Goal: Ask a question: Seek information or help from site administrators or community

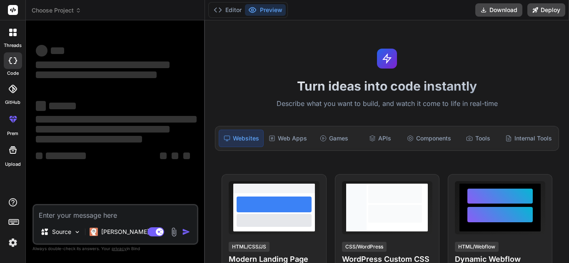
click at [66, 220] on textarea at bounding box center [115, 213] width 163 height 15
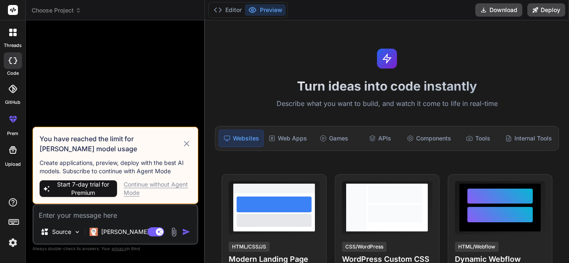
type textarea "x"
type textarea "class Solution { // Function to find distance of nearest 1 in the grid for each…"
type textarea "x"
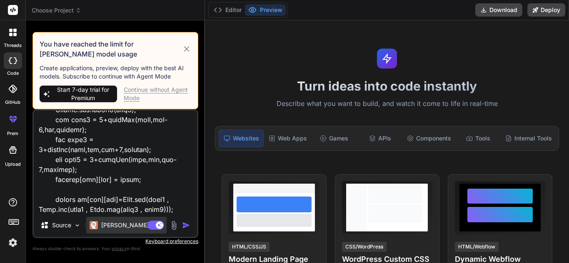
type textarea "class Solution { // Function to find distance of nearest 1 in the grid for each…"
click at [124, 222] on p "Claude 4 S.." at bounding box center [132, 225] width 62 height 8
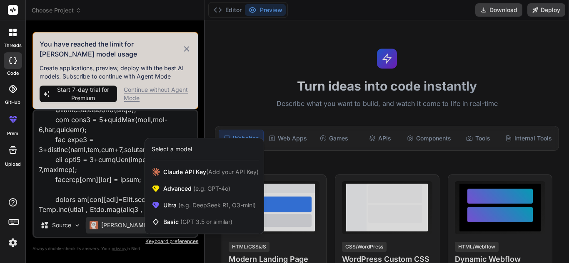
click at [147, 91] on div at bounding box center [284, 131] width 569 height 263
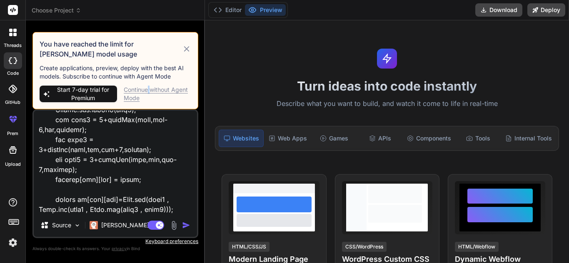
click at [147, 91] on div "Continue without Agent Mode" at bounding box center [157, 94] width 67 height 17
type textarea "x"
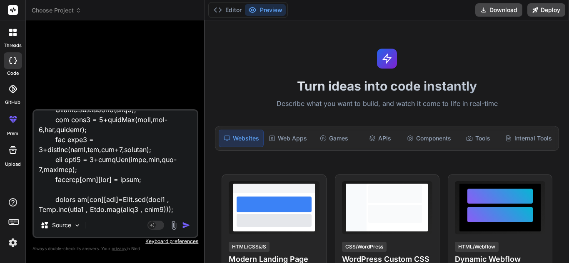
click at [69, 204] on textarea at bounding box center [115, 162] width 163 height 103
click at [69, 209] on textarea at bounding box center [115, 162] width 163 height 103
type textarea "class Solution { // Function to find distance of nearest 1 in the grid for each…"
type textarea "x"
type textarea "class Solution { // Function to find distance of nearest 1 in the grid for each…"
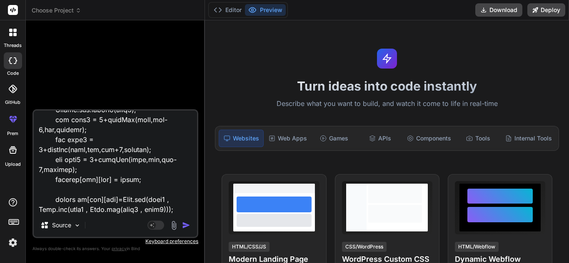
type textarea "x"
type textarea "class Solution { // Function to find distance of nearest 1 in the grid for each…"
type textarea "x"
type textarea "class Solution { // Function to find distance of nearest 1 in the grid for each…"
type textarea "x"
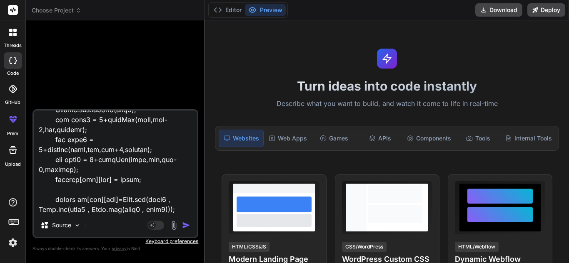
type textarea "class Solution { // Function to find distance of nearest 1 in the grid for each…"
type textarea "x"
type textarea "class Solution { // Function to find distance of nearest 1 in the grid for each…"
type textarea "x"
type textarea "class Solution { // Function to find distance of nearest 1 in the grid for each…"
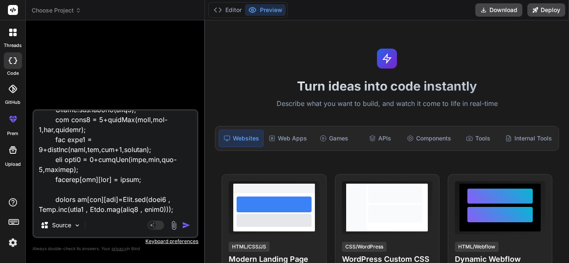
type textarea "x"
type textarea "class Solution { // Function to find distance of nearest 1 in the grid for each…"
type textarea "x"
type textarea "class Solution { // Function to find distance of nearest 1 in the grid for each…"
type textarea "x"
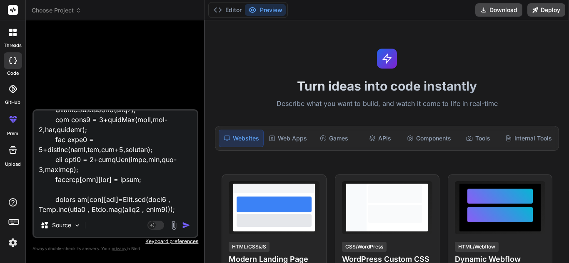
type textarea "class Solution { // Function to find distance of nearest 1 in the grid for each…"
type textarea "x"
type textarea "class Solution { // Function to find distance of nearest 1 in the grid for each…"
type textarea "x"
type textarea "class Solution { // Function to find distance of nearest 1 in the grid for each…"
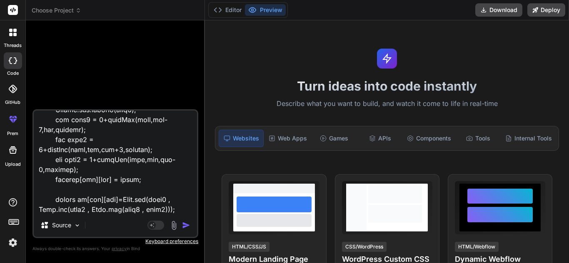
type textarea "x"
type textarea "class Solution { // Function to find distance of nearest 1 in the grid for each…"
type textarea "x"
type textarea "class Solution { // Function to find distance of nearest 1 in the grid for each…"
type textarea "x"
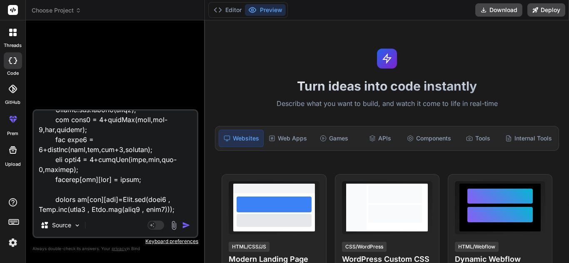
type textarea "class Solution { // Function to find distance of nearest 1 in the grid for each…"
type textarea "x"
type textarea "class Solution { // Function to find distance of nearest 1 in the grid for each…"
type textarea "x"
type textarea "class Solution { // Function to find distance of nearest 1 in the grid for each…"
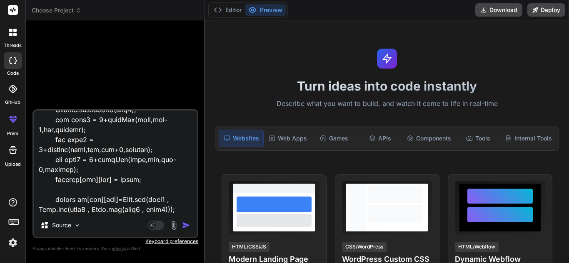
type textarea "x"
type textarea "class Solution { // Function to find distance of nearest 1 in the grid for each…"
type textarea "x"
type textarea "class Solution { // Function to find distance of nearest 1 in the grid for each…"
type textarea "x"
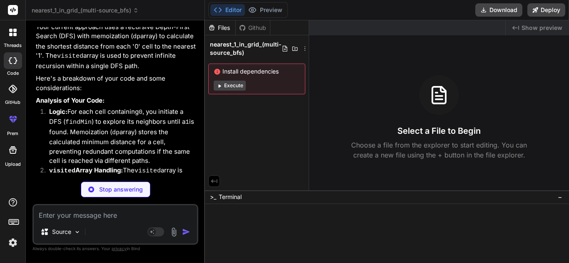
scroll to position [301, 0]
type textarea "x"
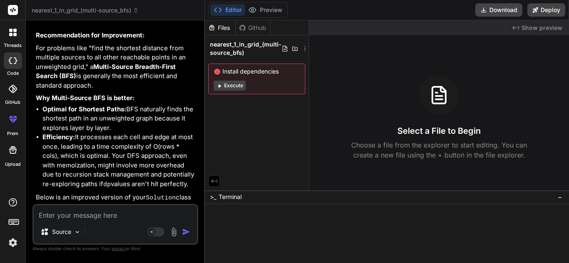
scroll to position [727, 0]
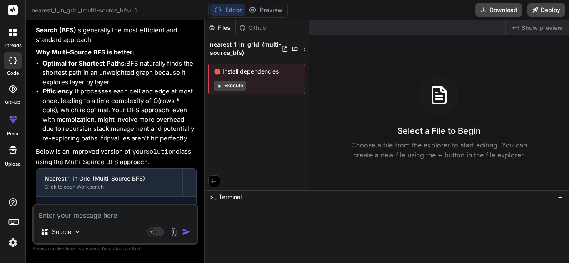
click at [112, 212] on textarea at bounding box center [115, 213] width 163 height 15
click at [112, 213] on textarea at bounding box center [115, 213] width 163 height 15
click at [158, 219] on textarea at bounding box center [115, 213] width 163 height 15
type textarea "i"
type textarea "x"
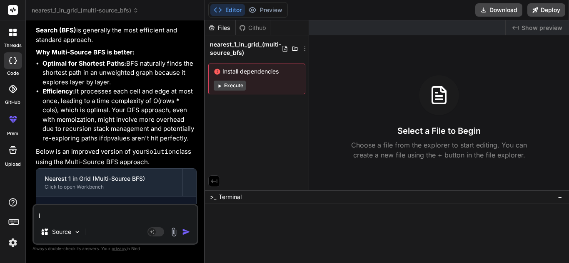
type textarea "it"
type textarea "x"
type textarea "it"
type textarea "x"
type textarea "it i"
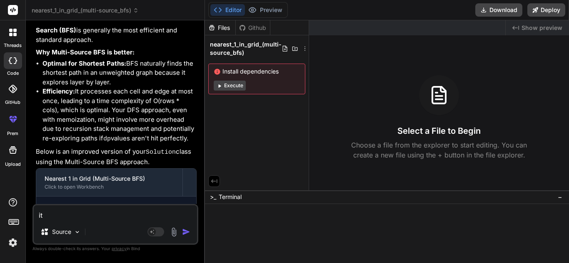
type textarea "x"
type textarea "it is"
type textarea "x"
type textarea "it is"
type textarea "x"
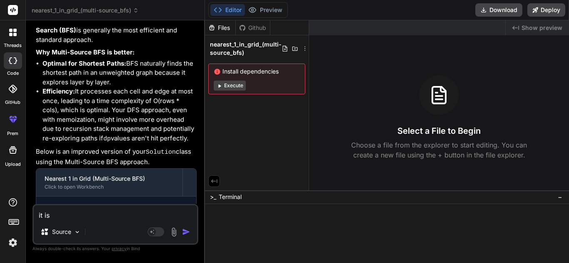
type textarea "it is f"
type textarea "x"
type textarea "it is fa"
type textarea "x"
type textarea "it is fai"
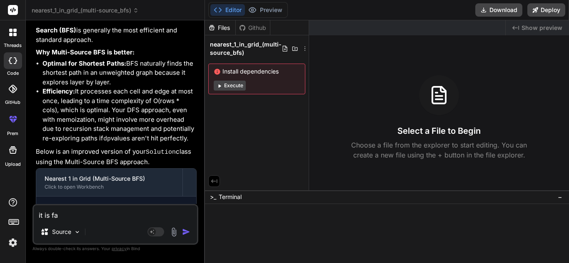
type textarea "x"
type textarea "it is fail"
type textarea "x"
type textarea "it is faili"
type textarea "x"
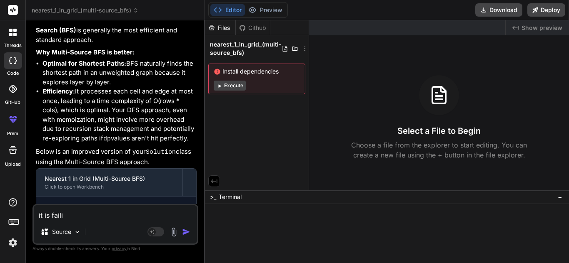
type textarea "it is failin"
type textarea "x"
type textarea "it is failing"
type textarea "x"
type textarea "it is failing"
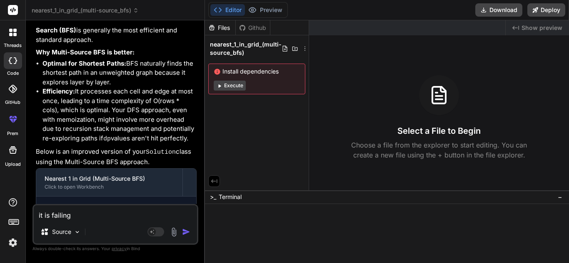
type textarea "x"
type textarea "it is failing f"
type textarea "x"
type textarea "it is failing fo"
type textarea "x"
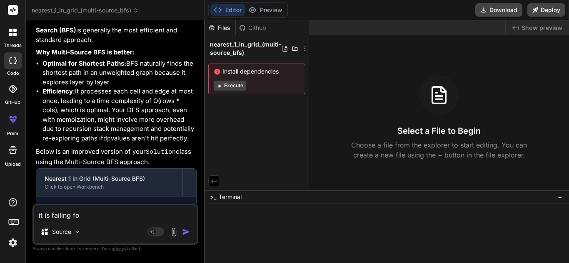
type textarea "it is failing for"
type textarea "x"
type textarea "it is failing for"
type textarea "x"
type textarea "it is failing for t"
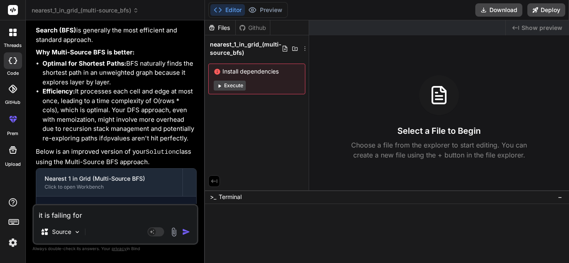
type textarea "x"
type textarea "it is failing for th"
type textarea "x"
type textarea "it is failing for thi"
type textarea "x"
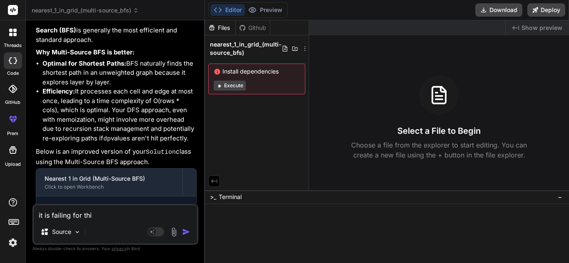
type textarea "it is failing for this"
type textarea "x"
type textarea "it is failing for this"
type textarea "x"
paste textarea "3 10 1 1 1 1 1 1 0 1 0 0 0 1 0 0 1 1 1 1 0 0 1 0 1 0 0 0 0 1 1 0"
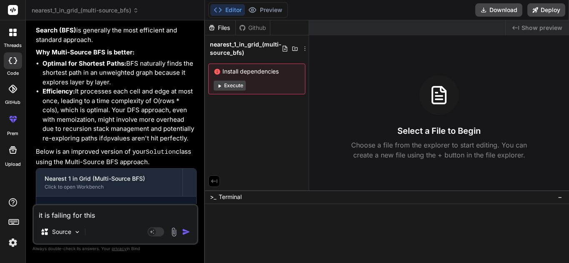
type textarea "it is failing for this 3 10 1 1 1 1 1 1 0 1 0 0 0 1 0 0 1 1 1 1 0 0 1 0 1 0 0 0…"
type textarea "x"
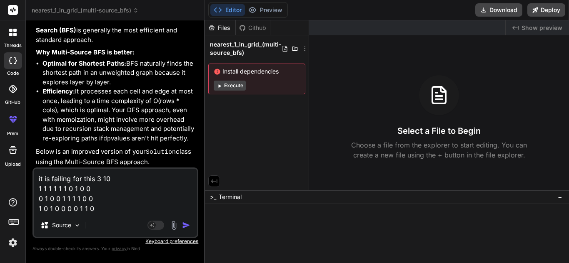
type textarea "it is failing for this 3 10 1 1 1 1 1 1 0 1 0 0 0 1 0 0 1 1 1 1 0 0 1 0 1 0 0 0…"
type textarea "x"
type textarea "it is failing for this 3 10 1 1 1 1 1 1 0 1 0 0 0 1 0 0 1 1 1 1 0 0 1 0 1 0 0 0…"
type textarea "x"
type textarea "it is failing for this 3 10 1 1 1 1 1 1 0 1 0 0 0 1 0 0 1 1 1 1 0 0 1 0 1 0 0 0…"
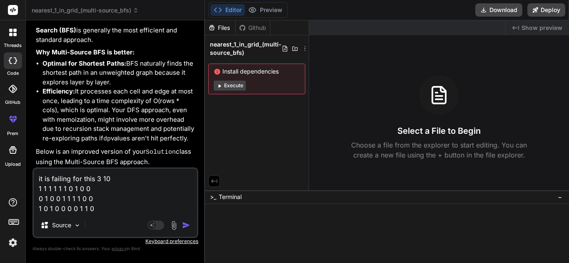
type textarea "x"
type textarea "it is failing for this 3 10 1 1 1 1 1 1 0 1 0 0 0 1 0 0 1 1 1 1 0 0 1 0 1 0 0 0…"
type textarea "x"
type textarea "it is failing for this 3 10 1 1 1 1 1 1 0 1 0 0 0 1 0 0 1 1 1 1 0 0 1 0 1 0 0 0…"
type textarea "x"
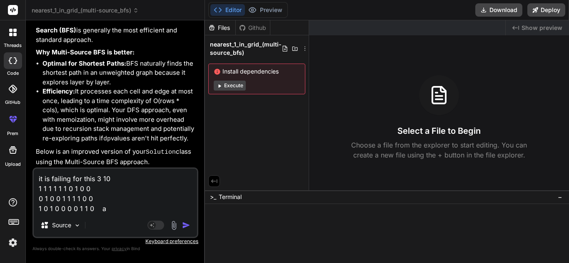
type textarea "it is failing for this 3 10 1 1 1 1 1 1 0 1 0 0 0 1 0 0 1 1 1 1 0 0 1 0 1 0 0 0…"
type textarea "x"
type textarea "it is failing for this 3 10 1 1 1 1 1 1 0 1 0 0 0 1 0 0 1 1 1 1 0 0 1 0 1 0 0 0…"
type textarea "x"
type textarea "it is failing for this 3 10 1 1 1 1 1 1 0 1 0 0 0 1 0 0 1 1 1 1 0 0 1 0 1 0 0 0…"
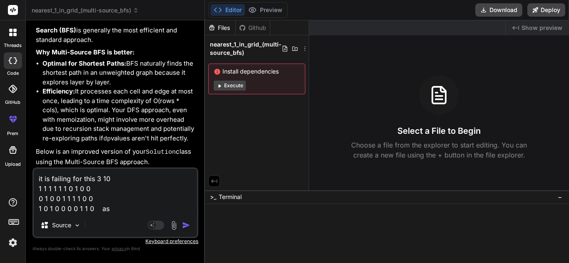
type textarea "x"
type textarea "it is failing for this 3 10 1 1 1 1 1 1 0 1 0 0 0 1 0 0 1 1 1 1 0 0 1 0 1 0 0 0…"
type textarea "x"
type textarea "it is failing for this 3 10 1 1 1 1 1 1 0 1 0 0 0 1 0 0 1 1 1 1 0 0 1 0 1 0 0 0…"
type textarea "x"
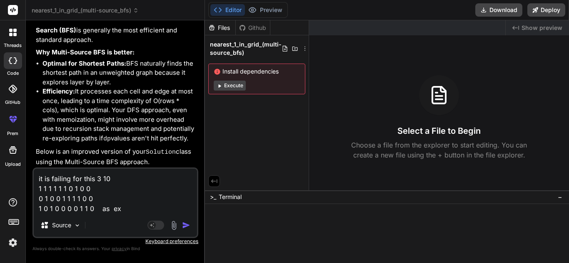
type textarea "it is failing for this 3 10 1 1 1 1 1 1 0 1 0 0 0 1 0 0 1 1 1 1 0 0 1 0 1 0 0 0…"
type textarea "x"
type textarea "it is failing for this 3 10 1 1 1 1 1 1 0 1 0 0 0 1 0 0 1 1 1 1 0 0 1 0 1 0 0 0…"
type textarea "x"
type textarea "it is failing for this 3 10 1 1 1 1 1 1 0 1 0 0 0 1 0 0 1 1 1 1 0 0 1 0 1 0 0 0…"
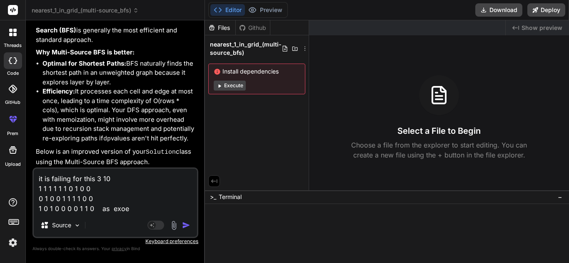
type textarea "x"
type textarea "it is failing for this 3 10 1 1 1 1 1 1 0 1 0 0 0 1 0 0 1 1 1 1 0 0 1 0 1 0 0 0…"
type textarea "x"
type textarea "it is failing for this 3 10 1 1 1 1 1 1 0 1 0 0 0 1 0 0 1 1 1 1 0 0 1 0 1 0 0 0…"
type textarea "x"
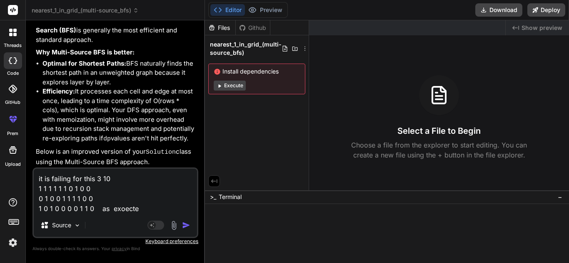
type textarea "it is failing for this 3 10 1 1 1 1 1 1 0 1 0 0 0 1 0 0 1 1 1 1 0 0 1 0 1 0 0 0…"
type textarea "x"
type textarea "it is failing for this 3 10 1 1 1 1 1 1 0 1 0 0 0 1 0 0 1 1 1 1 0 0 1 0 1 0 0 0…"
type textarea "x"
type textarea "it is failing for this 3 10 1 1 1 1 1 1 0 1 0 0 0 1 0 0 1 1 1 1 0 0 1 0 1 0 0 0…"
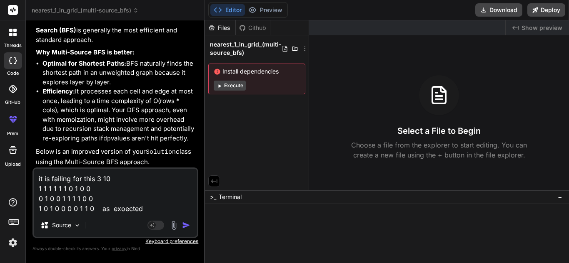
type textarea "x"
type textarea "it is failing for this 3 10 1 1 1 1 1 1 0 1 0 0 0 1 0 0 1 1 1 1 0 0 1 0 1 0 0 0…"
type textarea "x"
type textarea "it is failing for this 3 10 1 1 1 1 1 1 0 1 0 0 0 1 0 0 1 1 1 1 0 0 1 0 1 0 0 0…"
type textarea "x"
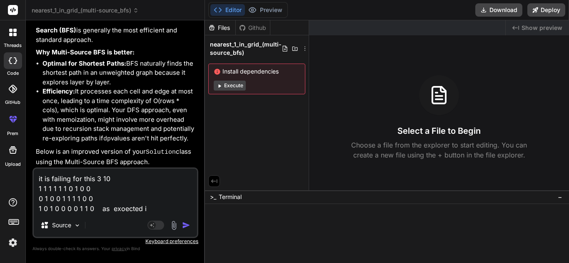
type textarea "it is failing for this 3 10 1 1 1 1 1 1 0 1 0 0 0 1 0 0 1 1 1 1 0 0 1 0 1 0 0 0…"
type textarea "x"
type textarea "it is failing for this 3 10 1 1 1 1 1 1 0 1 0 0 0 1 0 0 1 1 1 1 0 0 1 0 1 0 0 0…"
type textarea "x"
click at [188, 203] on textarea "it is failing for this 3 10 1 1 1 1 1 1 0 1 0 0 0 1 0 0 1 1 1 1 0 0 1 0 1 0 0 0…" at bounding box center [115, 191] width 163 height 45
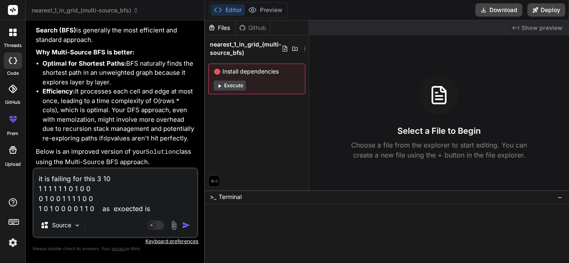
click at [174, 210] on textarea "it is failing for this 3 10 1 1 1 1 1 1 0 1 0 0 0 1 0 0 1 1 1 1 0 0 1 0 1 0 0 0…" at bounding box center [115, 191] width 163 height 45
paste textarea "0 0 0 0 0 0 1 0 1 2 1 0 1 1 0 0 0 0 1 2 0 1 0 1 1 1 1 0 0 1"
type textarea "it is failing for this 3 10 1 1 1 1 1 1 0 1 0 0 0 1 0 0 1 1 1 1 0 0 1 0 1 0 0 0…"
type textarea "x"
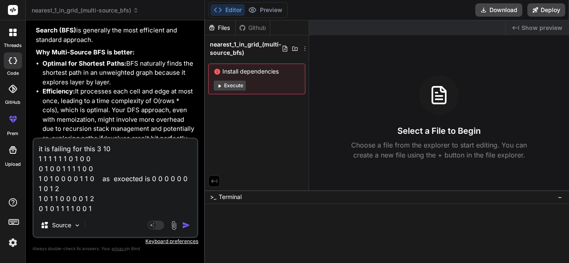
type textarea "it is failing for this 3 10 1 1 1 1 1 1 0 1 0 0 0 1 0 0 1 1 1 1 0 0 1 0 1 0 0 0…"
type textarea "x"
type textarea "it is failing for this 3 10 1 1 1 1 1 1 0 1 0 0 0 1 0 0 1 1 1 1 0 0 1 0 1 0 0 0…"
type textarea "x"
type textarea "it is failing for this 3 10 1 1 1 1 1 1 0 1 0 0 0 1 0 0 1 1 1 1 0 0 1 0 1 0 0 0…"
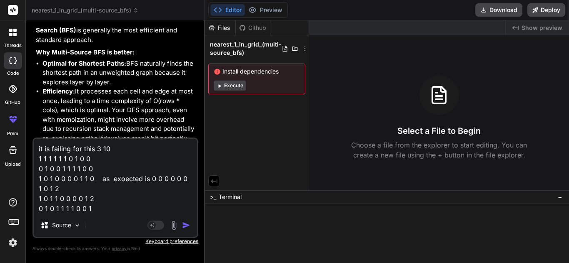
type textarea "x"
type textarea "it is failing for this 3 10 1 1 1 1 1 1 0 1 0 0 0 1 0 0 1 1 1 1 0 0 1 0 1 0 0 0…"
type textarea "x"
type textarea "it is failing for this 3 10 1 1 1 1 1 1 0 1 0 0 0 1 0 0 1 1 1 1 0 0 1 0 1 0 0 0…"
type textarea "x"
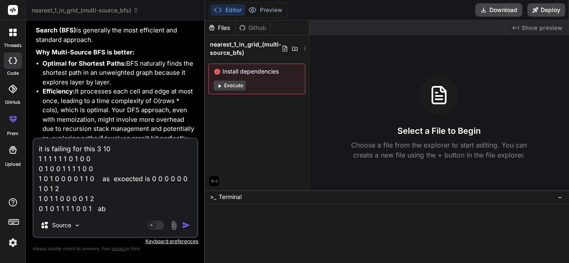
type textarea "it is failing for this 3 10 1 1 1 1 1 1 0 1 0 0 0 1 0 0 1 1 1 1 0 0 1 0 1 0 0 0…"
type textarea "x"
type textarea "it is failing for this 3 10 1 1 1 1 1 1 0 1 0 0 0 1 0 0 1 1 1 1 0 0 1 0 1 0 0 0…"
type textarea "x"
type textarea "it is failing for this 3 10 1 1 1 1 1 1 0 1 0 0 0 1 0 0 1 1 1 1 0 0 1 0 1 0 0 0…"
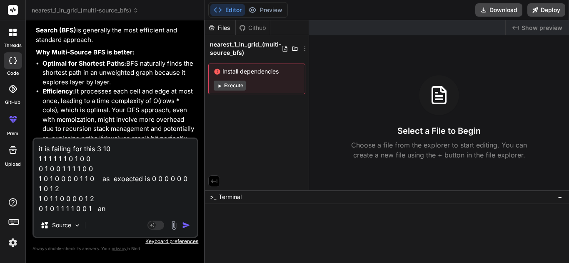
type textarea "x"
type textarea "it is failing for this 3 10 1 1 1 1 1 1 0 1 0 0 0 1 0 0 1 1 1 1 0 0 1 0 1 0 0 0…"
type textarea "x"
type textarea "it is failing for this 3 10 1 1 1 1 1 1 0 1 0 0 0 1 0 0 1 1 1 1 0 0 1 0 1 0 0 0…"
type textarea "x"
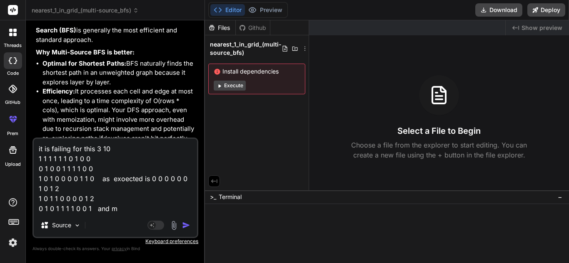
type textarea "it is failing for this 3 10 1 1 1 1 1 1 0 1 0 0 0 1 0 0 1 1 1 1 0 0 1 0 1 0 0 0…"
type textarea "x"
type textarea "it is failing for this 3 10 1 1 1 1 1 1 0 1 0 0 0 1 0 0 1 1 1 1 0 0 1 0 1 0 0 0…"
type textarea "x"
type textarea "it is failing for this 3 10 1 1 1 1 1 1 0 1 0 0 0 1 0 0 1 1 1 1 0 0 1 0 1 0 0 0…"
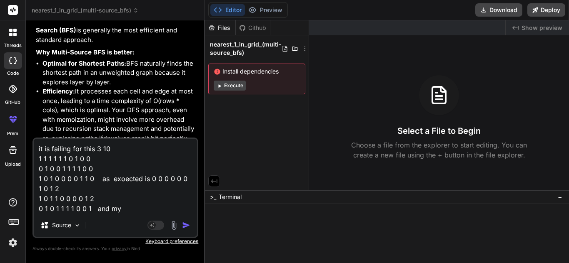
type textarea "x"
type textarea "it is failing for this 3 10 1 1 1 1 1 1 0 1 0 0 0 1 0 0 1 1 1 1 0 0 1 0 1 0 0 0…"
type textarea "x"
type textarea "it is failing for this 3 10 1 1 1 1 1 1 0 1 0 0 0 1 0 0 1 1 1 1 0 0 1 0 1 0 0 0…"
type textarea "x"
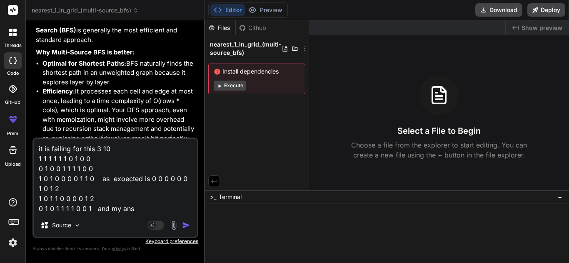
type textarea "it is failing for this 3 10 1 1 1 1 1 1 0 1 0 0 0 1 0 0 1 1 1 1 0 0 1 0 1 0 0 0…"
type textarea "x"
type textarea "it is failing for this 3 10 1 1 1 1 1 1 0 1 0 0 0 1 0 0 1 1 1 1 0 0 1 0 1 0 0 0…"
type textarea "x"
type textarea "it is failing for this 3 10 1 1 1 1 1 1 0 1 0 0 0 1 0 0 1 1 1 1 0 0 1 0 1 0 0 0…"
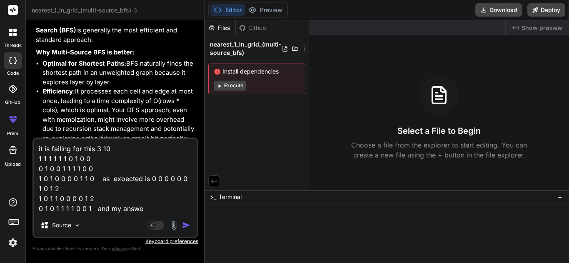
type textarea "x"
type textarea "it is failing for this 3 10 1 1 1 1 1 1 0 1 0 0 0 1 0 0 1 1 1 1 0 0 1 0 1 0 0 0…"
type textarea "x"
type textarea "it is failing for this 3 10 1 1 1 1 1 1 0 1 0 0 0 1 0 0 1 1 1 1 0 0 1 0 1 0 0 0…"
type textarea "x"
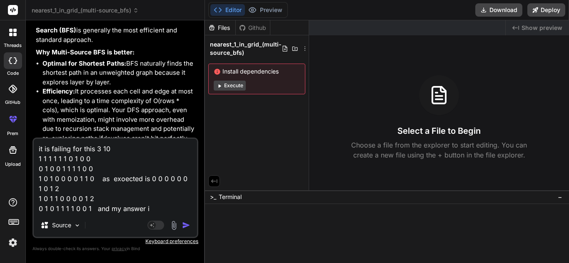
type textarea "it is failing for this 3 10 1 1 1 1 1 1 0 1 0 0 0 1 0 0 1 1 1 1 0 0 1 0 1 0 0 0…"
type textarea "x"
type textarea "it is failing for this 3 10 1 1 1 1 1 1 0 1 0 0 0 1 0 0 1 1 1 1 0 0 1 0 1 0 0 0…"
type textarea "x"
type textarea "it is failing for this 3 10 1 1 1 1 1 1 0 1 0 0 0 1 0 0 1 1 1 1 0 0 1 0 1 0 0 0…"
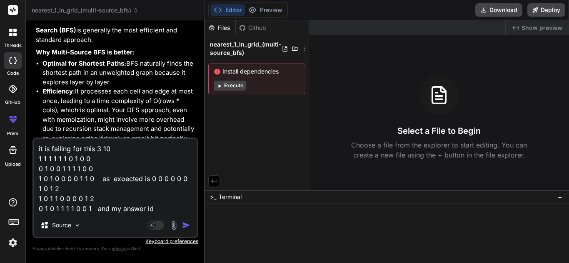
type textarea "x"
type textarea "it is failing for this 3 10 1 1 1 1 1 1 0 1 0 0 0 1 0 0 1 1 1 1 0 0 1 0 1 0 0 0…"
type textarea "x"
type textarea "it is failing for this 3 10 1 1 1 1 1 1 0 1 0 0 0 1 0 0 1 1 1 1 0 0 1 0 1 0 0 0…"
type textarea "x"
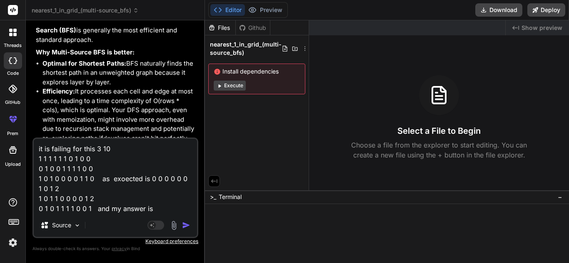
type textarea "it is failing for this 3 10 1 1 1 1 1 1 0 1 0 0 0 1 0 0 1 1 1 1 0 0 1 0 1 0 0 0…"
type textarea "x"
paste textarea "0 0 0 0 0 0 1 0 1 2 1 0 1 1 0 0 0 0 1 2 0 1 0 1 1 1 1 0 0 1"
type textarea "it is failing for this 3 10 1 1 1 1 1 1 0 1 0 0 0 1 0 0 1 1 1 1 0 0 1 0 1 0 0 0…"
type textarea "x"
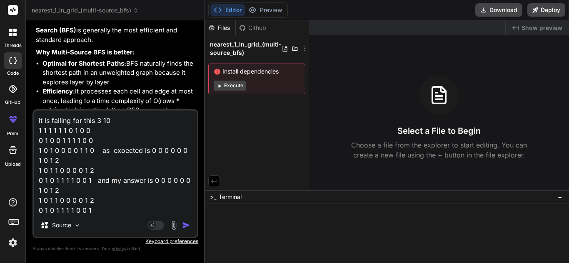
scroll to position [1, 0]
type textarea "it is failing for this 3 10 1 1 1 1 1 1 0 1 0 0 0 1 0 0 1 1 1 1 0 0 1 0 1 0 0 0…"
type textarea "x"
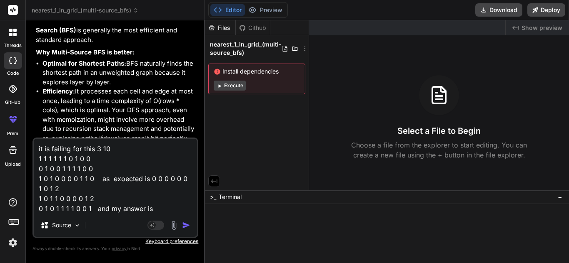
paste textarea "0 0 0 0 0 0 1 0 1 2 1 0 1 1 0 0 0 0 1 2 0 1 0 1 1 1 1 0 0 1"
type textarea "it is failing for this 3 10 1 1 1 1 1 1 0 1 0 0 0 1 0 0 1 1 1 1 0 0 1 0 1 0 0 0…"
type textarea "x"
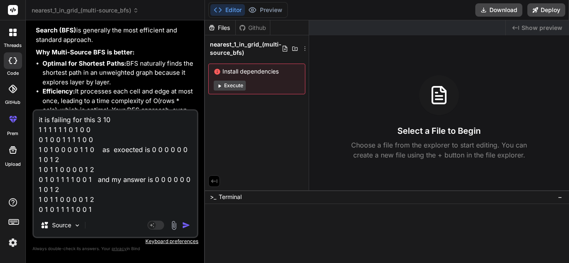
click at [60, 188] on textarea "it is failing for this 3 10 1 1 1 1 1 1 0 1 0 0 0 1 0 0 1 1 1 1 0 0 1 0 1 0 0 0…" at bounding box center [115, 162] width 163 height 103
type textarea "it is failing for this 3 10 1 1 1 1 1 1 0 1 0 0 0 1 0 0 1 1 1 1 0 0 1 0 1 0 0 0…"
type textarea "x"
type textarea "it is failing for this 3 10 1 1 1 1 1 1 0 1 0 0 0 1 0 0 1 1 1 1 0 0 1 0 1 0 0 0…"
click at [190, 226] on img "button" at bounding box center [186, 225] width 8 height 8
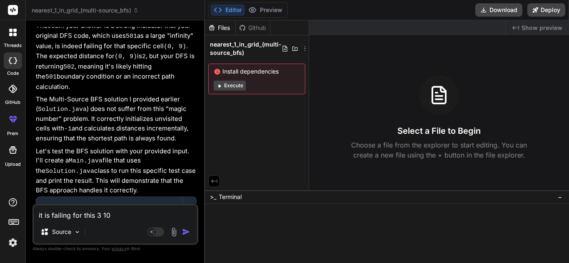
scroll to position [1152, 0]
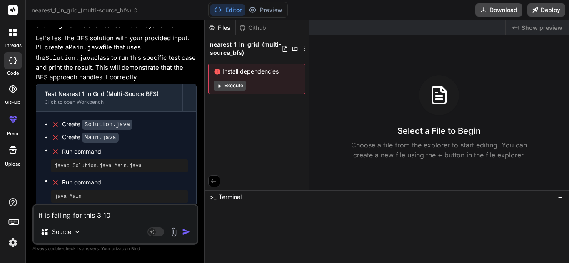
click at [107, 210] on textarea "it is failing for this 3 10 1 1 1 1 1 1 0 1 0 0 0 1 0 0 1 1 1 1 0 0 1 0 1 0 0 0…" at bounding box center [115, 213] width 163 height 15
click at [107, 211] on textarea "it is failing for this 3 10 1 1 1 1 1 1 0 1 0 0 0 1 0 0 1 1 1 1 0 0 1 0 1 0 0 0…" at bounding box center [115, 213] width 163 height 15
click at [107, 211] on textarea at bounding box center [115, 213] width 163 height 15
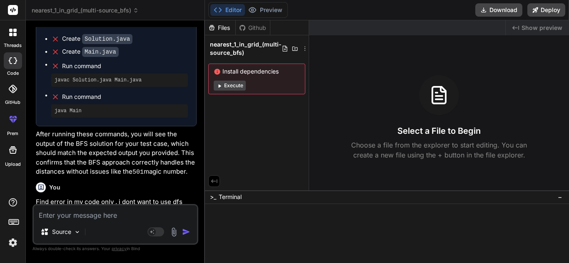
scroll to position [1238, 0]
click at [178, 197] on p "Find error in my code only , i dont want to use dfs" at bounding box center [116, 202] width 161 height 10
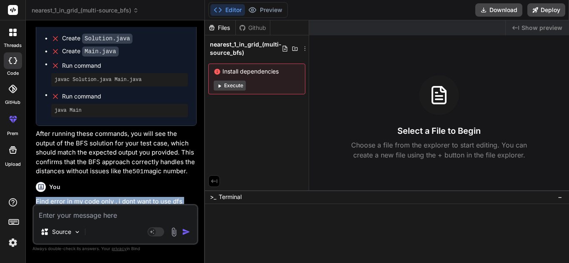
click at [178, 197] on p "Find error in my code only , i dont want to use dfs" at bounding box center [116, 202] width 161 height 10
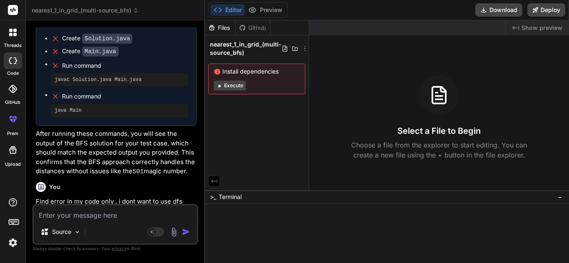
click at [151, 220] on textarea at bounding box center [115, 213] width 163 height 15
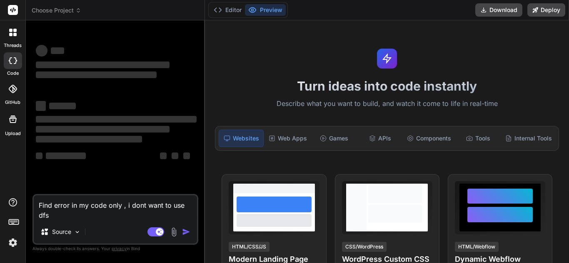
type textarea "x"
type textarea "Find error in my code only , i dont want to use fs"
type textarea "x"
type textarea "Find error in my code only , i dont want to use bfs"
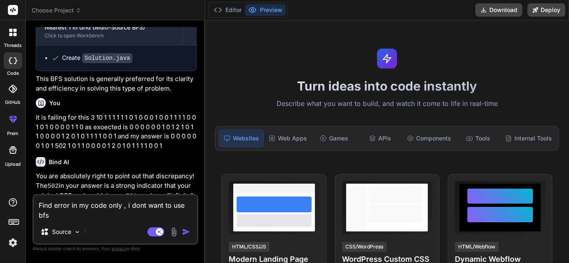
scroll to position [1162, 0]
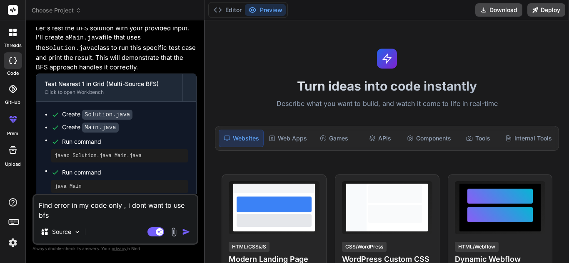
type textarea "x"
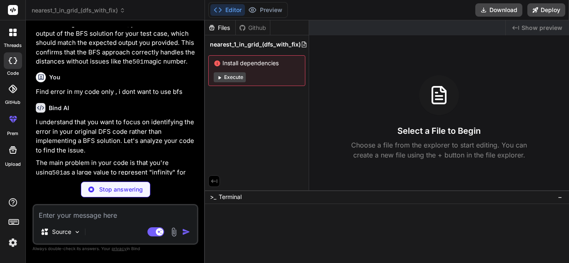
scroll to position [1348, 0]
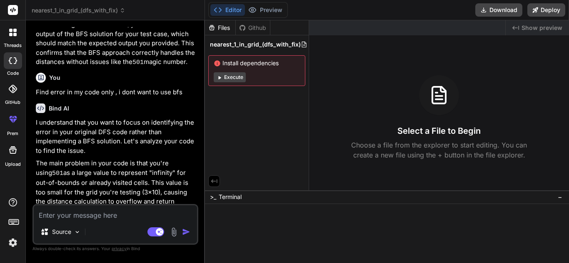
type textarea "x"
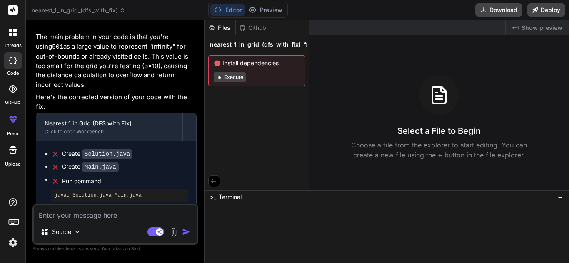
scroll to position [1483, 0]
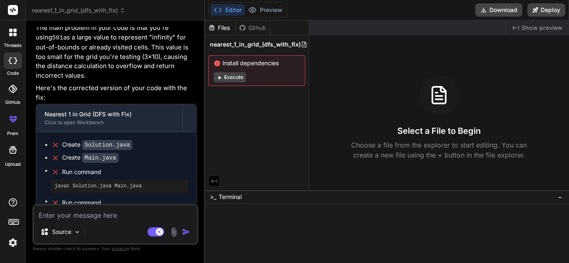
click at [123, 216] on textarea at bounding box center [115, 213] width 163 height 15
type textarea "w"
type textarea "x"
type textarea "wh"
type textarea "x"
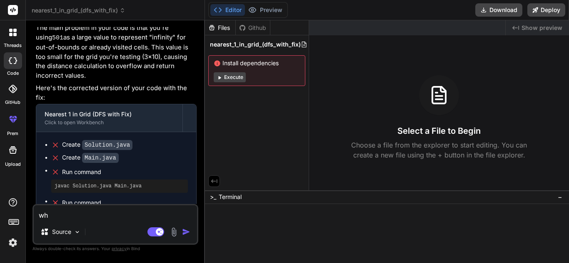
type textarea "wha"
type textarea "x"
type textarea "what"
type textarea "x"
type textarea "what"
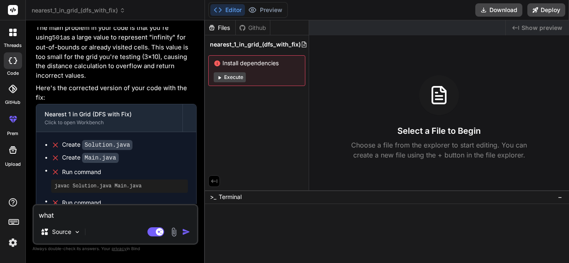
type textarea "x"
type textarea "what t"
type textarea "x"
type textarea "what"
type textarea "x"
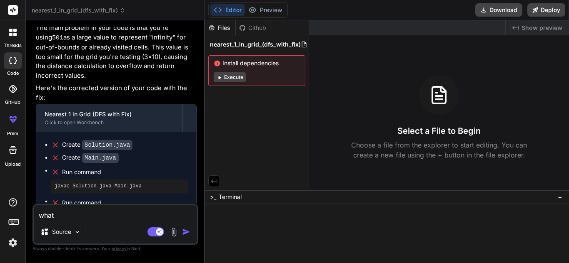
type textarea "what y"
type textarea "x"
type textarea "what yo"
type textarea "x"
type textarea "what you"
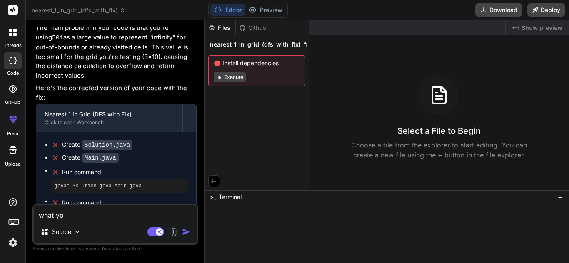
type textarea "x"
type textarea "what you"
type textarea "x"
type textarea "what you h"
type textarea "x"
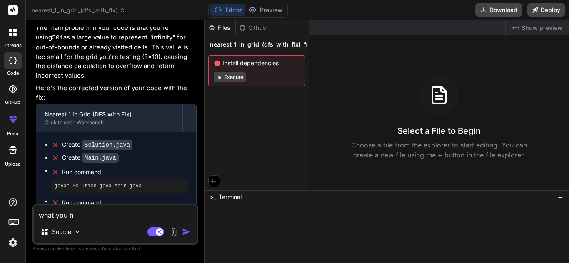
type textarea "what you ha"
type textarea "x"
type textarea "what you hab"
type textarea "x"
type textarea "what you habe"
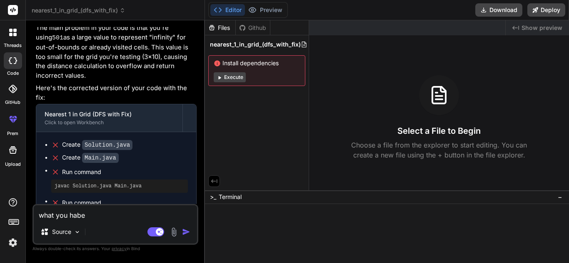
type textarea "x"
type textarea "what you habe"
type textarea "x"
type textarea "what you habe"
type textarea "x"
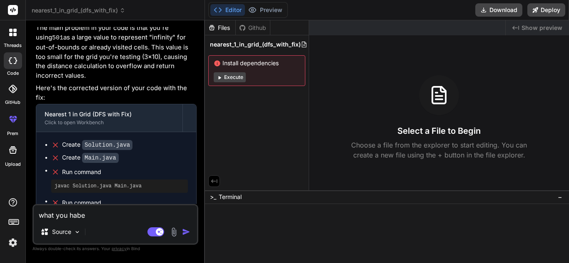
type textarea "what you hab"
type textarea "x"
type textarea "what you ha"
type textarea "x"
type textarea "what you h"
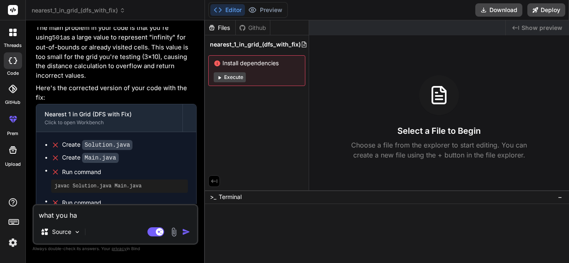
type textarea "x"
type textarea "what you he"
type textarea "x"
type textarea "what you h"
type textarea "x"
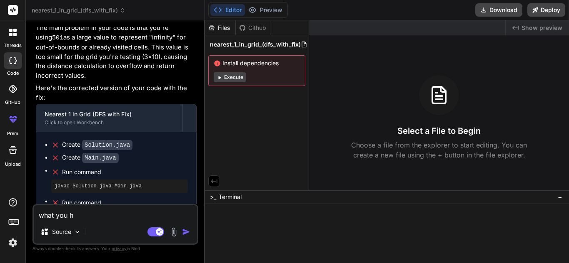
type textarea "what you ha"
type textarea "x"
type textarea "what you hav"
type textarea "x"
type textarea "what you have"
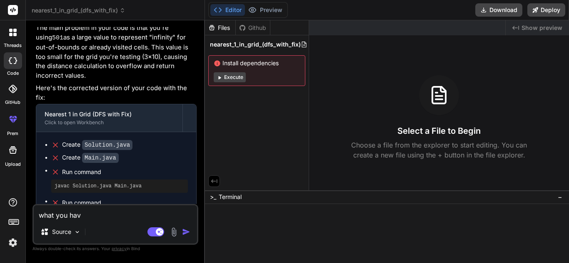
type textarea "x"
type textarea "what you have"
type textarea "x"
type textarea "what you have c"
type textarea "x"
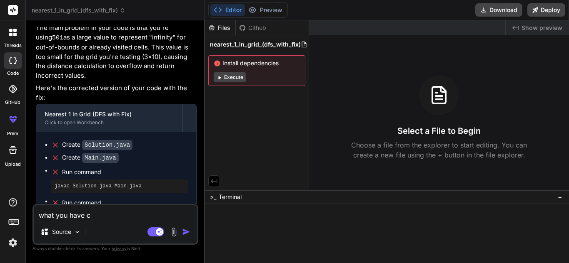
type textarea "what you have ch"
type textarea "x"
type textarea "what you have cha"
type textarea "x"
type textarea "what you have [PERSON_NAME]"
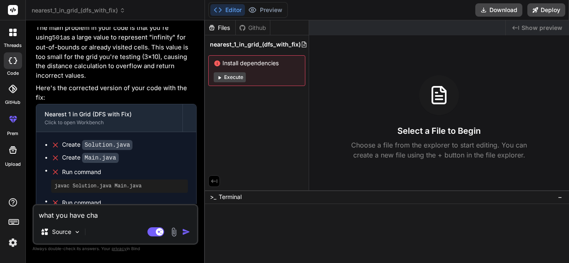
type textarea "x"
type textarea "what you have [PERSON_NAME]"
type textarea "x"
type textarea "what you have change"
type textarea "x"
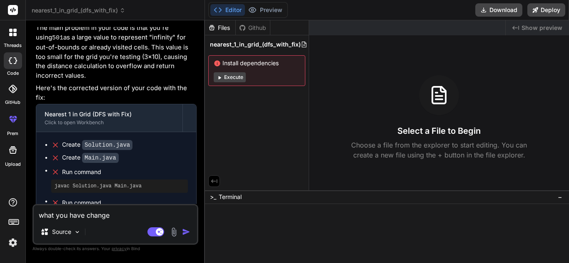
type textarea "what you have changes"
type textarea "x"
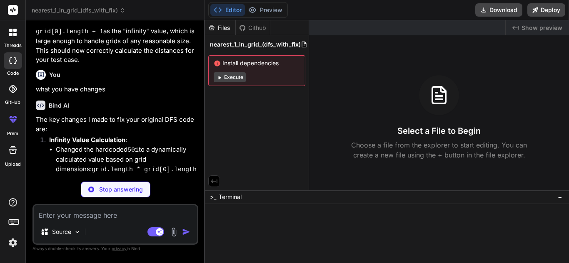
scroll to position [1703, 0]
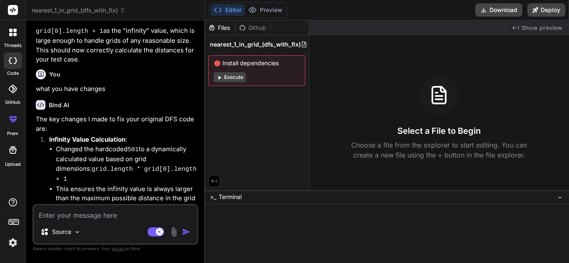
type textarea "x"
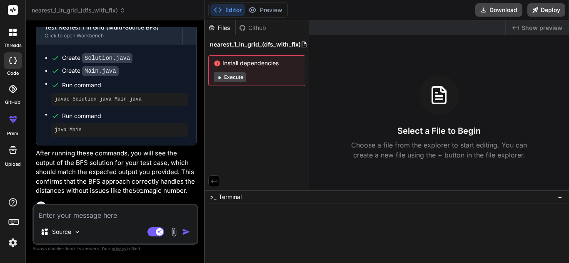
scroll to position [1123, 0]
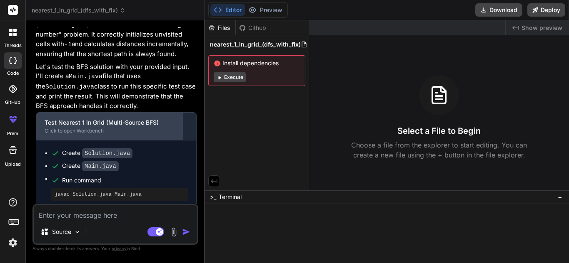
click at [98, 128] on div "Click to open Workbench" at bounding box center [109, 131] width 129 height 7
click at [161, 113] on div "Test Nearest 1 in Grid (Multi-Source BFS) Click to open Workbench" at bounding box center [109, 126] width 146 height 27
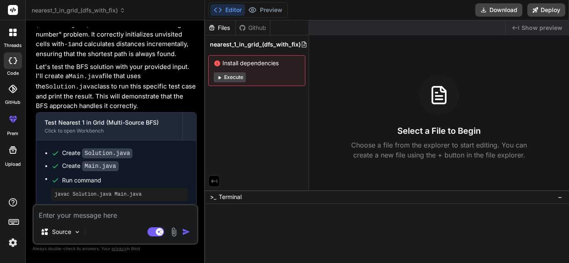
click at [92, 149] on ul "Create Solution.java Create Main.java Run command javac Solution.java Main.java…" at bounding box center [116, 190] width 143 height 83
click at [102, 149] on ul "Create Solution.java Create Main.java Run command javac Solution.java Main.java…" at bounding box center [116, 190] width 143 height 83
click at [249, 48] on span "nearest_1_in_grid_(dfs_with_fix)" at bounding box center [255, 44] width 91 height 8
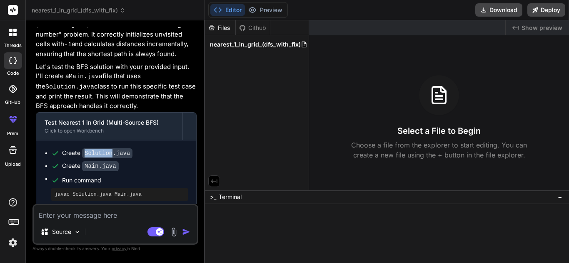
click at [305, 46] on icon at bounding box center [303, 44] width 7 height 7
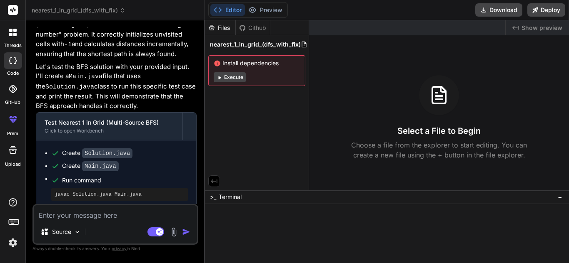
click at [305, 46] on icon at bounding box center [303, 44] width 7 height 7
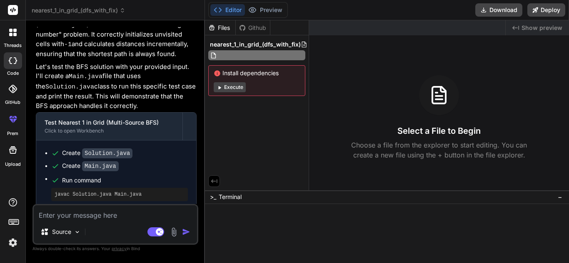
drag, startPoint x: 272, startPoint y: 56, endPoint x: 270, endPoint y: 78, distance: 22.2
click at [270, 78] on div "nearest_1_in_grid_(dfs_with_fix) Install dependencies Execute" at bounding box center [257, 67] width 104 height 64
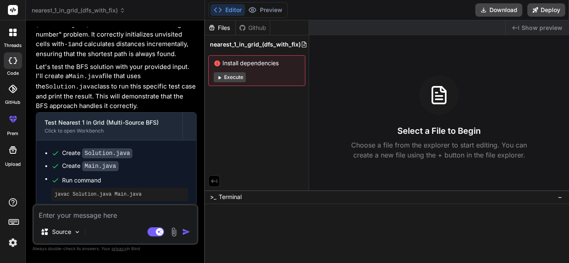
click at [270, 78] on div "Install dependencies Execute" at bounding box center [256, 70] width 97 height 31
click at [264, 50] on div "nearest_1_in_grid_(dfs_with_fix)" at bounding box center [256, 45] width 97 height 12
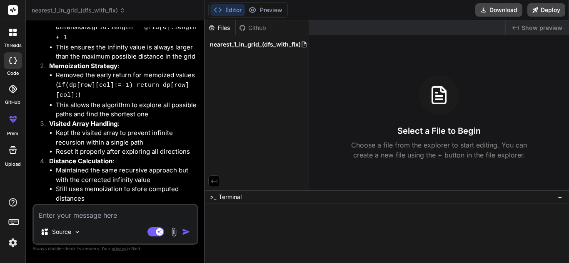
scroll to position [1851, 0]
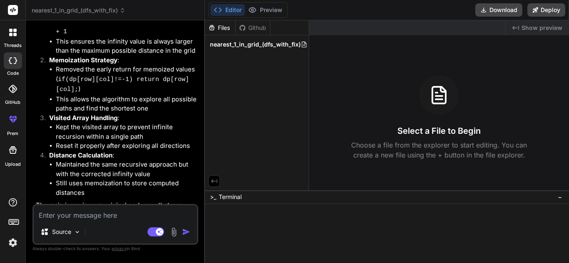
click at [79, 220] on textarea at bounding box center [115, 213] width 163 height 15
click at [186, 213] on textarea at bounding box center [115, 213] width 163 height 15
paste textarea "0 0 0 0 0 0 1 0 1 30 1 0 1 1 0 0 0 0 1 2 0 1 0 1 1 1 1 0 0 1"
type textarea "0 0 0 0 0 0 1 0 1 30 1 0 1 1 0 0 0 0 1 2 0 1 0 1 1 1 1 0 0 1"
type textarea "x"
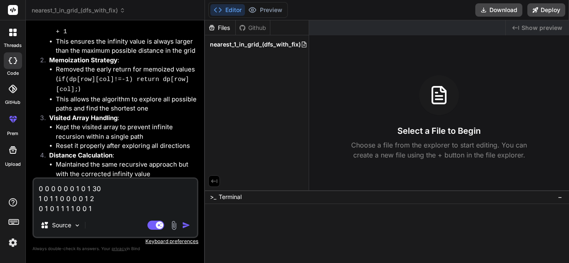
type textarea "0 0 0 0 0 0 1 0 1 30 1 0 1 1 0 0 0 0 1 2 0 1 0 1 1 1 1 0 0 1"
type textarea "x"
type textarea "0 0 0 0 0 0 1 0 1 30 1 0 1 1 0 0 0 0 1 2 0 1 0 1 1 1 1 0 0 1"
type textarea "x"
type textarea "0 0 0 0 0 0 1 0 1 30 1 0 1 1 0 0 0 0 1 2 0 1 0 1 1 1 1 0 0 1"
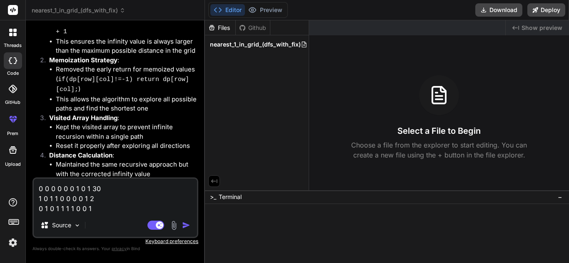
type textarea "x"
type textarea "0 0 0 0 0 0 1 0 1 30 1 0 1 1 0 0 0 0 1 2 0 1 0 1 1 1 1 0 0 1 u"
type textarea "x"
type textarea "0 0 0 0 0 0 1 0 1 30 1 0 1 1 0 0 0 0 1 2 0 1 0 1 1 1 1 0 0 1"
type textarea "x"
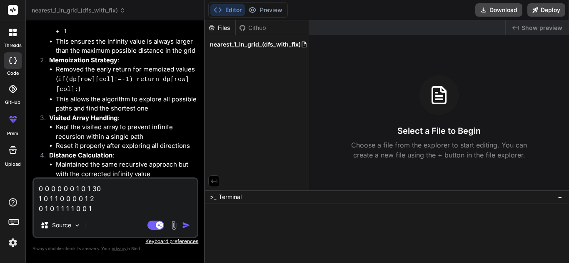
type textarea "0 0 0 0 0 0 1 0 1 30 1 0 1 1 0 0 0 0 1 2 0 1 0 1 1 1 1 0 0 1 b"
type textarea "x"
type textarea "0 0 0 0 0 0 1 0 1 30 1 0 1 1 0 0 0 0 1 2 0 1 0 1 1 1 1 0 0 1 bu"
type textarea "x"
type textarea "0 0 0 0 0 0 1 0 1 30 1 0 1 1 0 0 0 0 1 2 0 1 0 1 1 1 1 0 0 1 but"
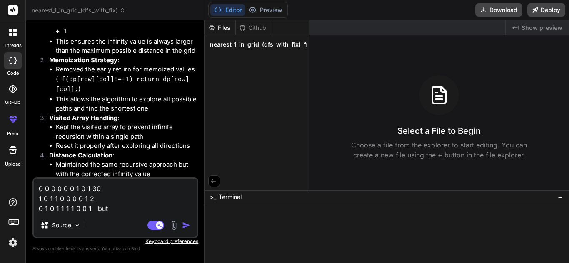
type textarea "x"
type textarea "0 0 0 0 0 0 1 0 1 30 1 0 1 1 0 0 0 0 1 2 0 1 0 1 1 1 1 0 0 1 but"
type textarea "x"
type textarea "0 0 0 0 0 0 1 0 1 30 1 0 1 1 0 0 0 0 1 2 0 1 0 1 1 1 1 0 0 1 but n"
type textarea "x"
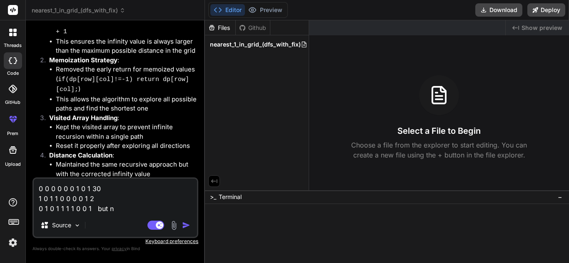
type textarea "0 0 0 0 0 0 1 0 1 30 1 0 1 1 0 0 0 0 1 2 0 1 0 1 1 1 1 0 0 1 but no"
type textarea "x"
type textarea "0 0 0 0 0 0 1 0 1 30 1 0 1 1 0 0 0 0 1 2 0 1 0 1 1 1 1 0 0 1 but not"
type textarea "x"
type textarea "0 0 0 0 0 0 1 0 1 30 1 0 1 1 0 0 0 0 1 2 0 1 0 1 1 1 1 0 0 1 but no"
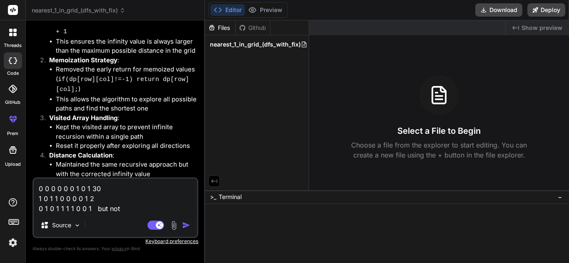
type textarea "x"
type textarea "0 0 0 0 0 0 1 0 1 30 1 0 1 1 0 0 0 0 1 2 0 1 0 1 1 1 1 0 0 1 but now"
type textarea "x"
type textarea "0 0 0 0 0 0 1 0 1 30 1 0 1 1 0 0 0 0 1 2 0 1 0 1 1 1 1 0 0 1 but now"
type textarea "x"
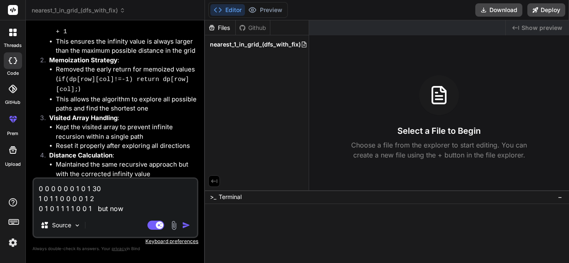
type textarea "0 0 0 0 0 0 1 0 1 30 1 0 1 1 0 0 0 0 1 2 0 1 0 1 1 1 1 0 0 1 but now i"
type textarea "x"
type textarea "0 0 0 0 0 0 1 0 1 30 1 0 1 1 0 0 0 0 1 2 0 1 0 1 1 1 1 0 0 1 but now it"
type textarea "x"
type textarea "0 0 0 0 0 0 1 0 1 30 1 0 1 1 0 0 0 0 1 2 0 1 0 1 1 1 1 0 0 1 but now it"
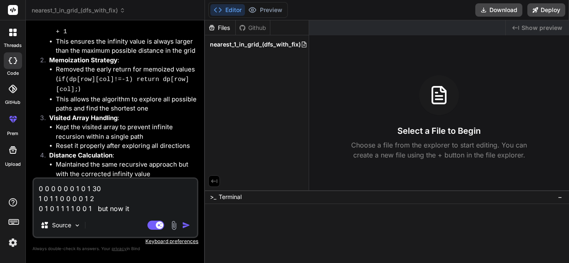
type textarea "x"
type textarea "0 0 0 0 0 0 1 0 1 30 1 0 1 1 0 0 0 0 1 2 0 1 0 1 1 1 1 0 0 1 but now it i"
type textarea "x"
type textarea "0 0 0 0 0 0 1 0 1 30 1 0 1 1 0 0 0 0 1 2 0 1 0 1 1 1 1 0 0 1 but now it is"
type textarea "x"
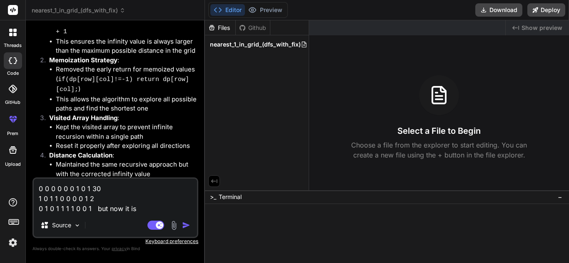
type textarea "0 0 0 0 0 0 1 0 1 30 1 0 1 1 0 0 0 0 1 2 0 1 0 1 1 1 1 0 0 1 but now it is"
type textarea "x"
type textarea "0 0 0 0 0 0 1 0 1 30 1 0 1 1 0 0 0 0 1 2 0 1 0 1 1 1 1 0 0 1 but now it is c"
type textarea "x"
type textarea "0 0 0 0 0 0 1 0 1 30 1 0 1 1 0 0 0 0 1 2 0 1 0 1 1 1 1 0 0 1 but now it is co"
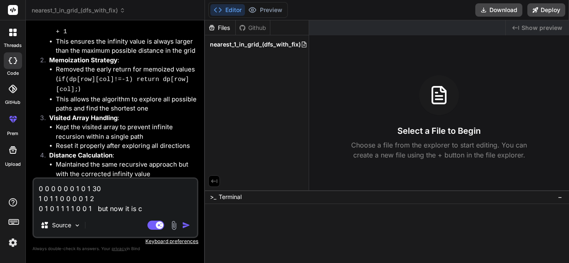
type textarea "x"
type textarea "0 0 0 0 0 0 1 0 1 30 1 0 1 1 0 0 0 0 1 2 0 1 0 1 1 1 1 0 0 1 but now it is com"
type textarea "x"
type textarea "0 0 0 0 0 0 1 0 1 30 1 0 1 1 0 0 0 0 1 2 0 1 0 1 1 1 1 0 0 1 but now it is comi"
type textarea "x"
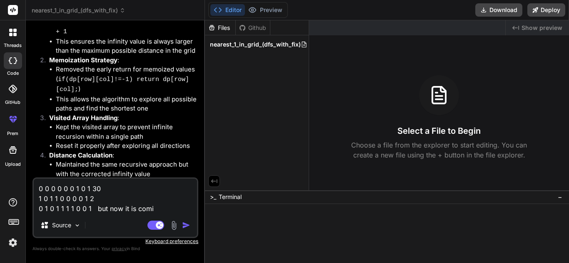
type textarea "0 0 0 0 0 0 1 0 1 30 1 0 1 1 0 0 0 0 1 2 0 1 0 1 1 1 1 0 0 1 but now it is comin"
type textarea "x"
type textarea "0 0 0 0 0 0 1 0 1 30 1 0 1 1 0 0 0 0 1 2 0 1 0 1 1 1 1 0 0 1 but now it is comi…"
type textarea "x"
type textarea "0 0 0 0 0 0 1 0 1 30 1 0 1 1 0 0 0 0 1 2 0 1 0 1 1 1 1 0 0 1 but now it is comi…"
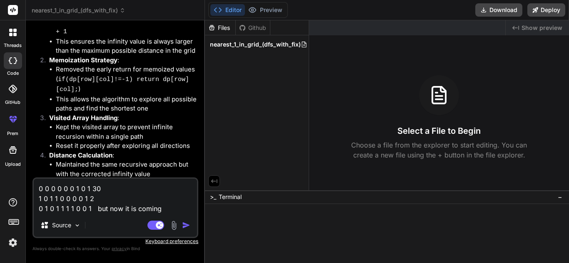
type textarea "x"
type textarea "0 0 0 0 0 0 1 0 1 30 1 0 1 1 0 0 0 0 1 2 0 1 0 1 1 1 1 0 0 1 but now it is comi…"
type textarea "x"
type textarea "0 0 0 0 0 0 1 0 1 30 1 0 1 1 0 0 0 0 1 2 0 1 0 1 1 1 1 0 0 1 but now it is comi…"
type textarea "x"
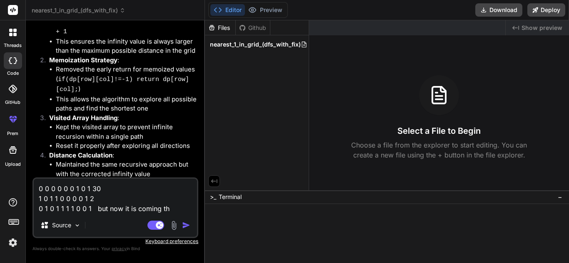
type textarea "0 0 0 0 0 0 1 0 1 30 1 0 1 1 0 0 0 0 1 2 0 1 0 1 1 1 1 0 0 1 but now it is comi…"
type textarea "x"
type textarea "0 0 0 0 0 0 1 0 1 30 1 0 1 1 0 0 0 0 1 2 0 1 0 1 1 1 1 0 0 1 but now it is comi…"
type textarea "x"
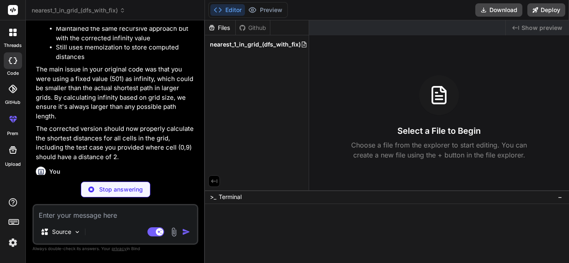
scroll to position [1989, 0]
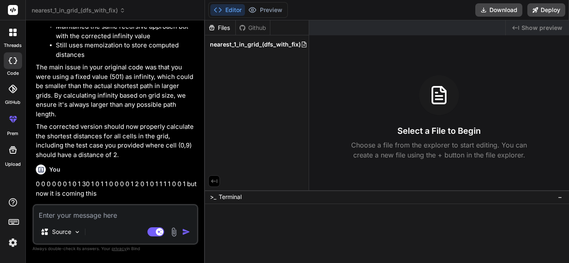
type textarea "x"
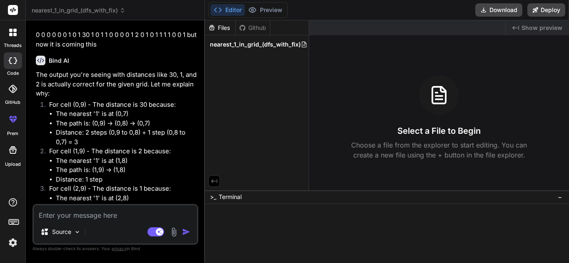
scroll to position [2138, 0]
drag, startPoint x: 126, startPoint y: 134, endPoint x: 156, endPoint y: 136, distance: 29.6
click at [156, 226] on p "The values you're seeing are actually the correct shortest distances for each c…" at bounding box center [116, 244] width 161 height 37
drag, startPoint x: 75, startPoint y: 148, endPoint x: 110, endPoint y: 149, distance: 34.6
click at [110, 226] on p "The values you're seeing are actually the correct shortest distances for each c…" at bounding box center [116, 244] width 161 height 37
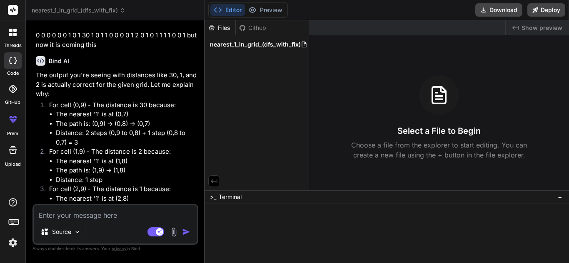
click at [133, 226] on p "The values you're seeing are actually the correct shortest distances for each c…" at bounding box center [116, 244] width 161 height 37
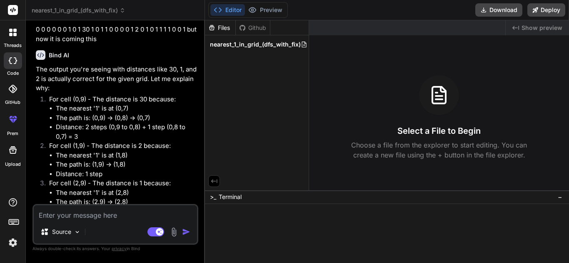
click at [117, 217] on textarea at bounding box center [115, 213] width 163 height 15
paste textarea "Expected Output: 0 0 0 0 0 0 1 0 1 2 1 0 1 1 0 0 0 0 1 2 0 1 0 1 1 1 1 0 0 1"
type textarea "Expected Output: 0 0 0 0 0 0 1 0 1 2 1 0 1 1 0 0 0 0 1 2 0 1 0 1 1 1 1 0 0 1"
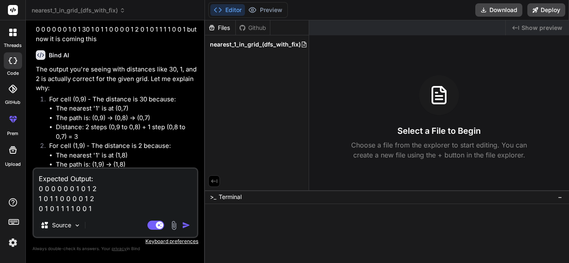
type textarea "x"
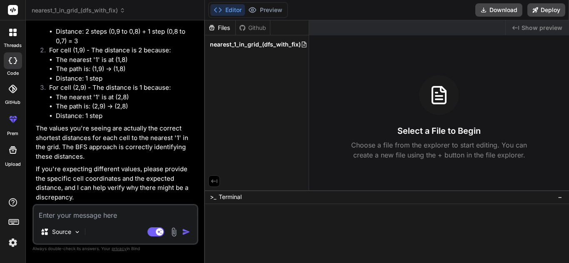
scroll to position [2240, 0]
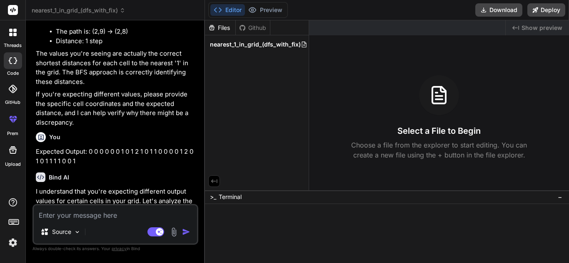
type textarea "x"
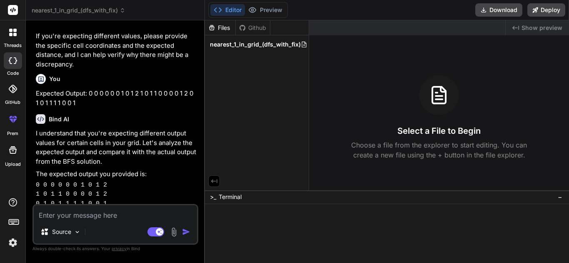
scroll to position [2373, 0]
